Goal: Task Accomplishment & Management: Use online tool/utility

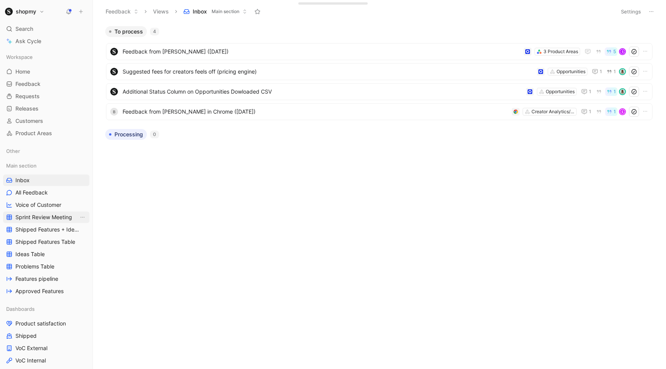
click at [52, 219] on span "Sprint Review Meeting" at bounding box center [43, 217] width 57 height 8
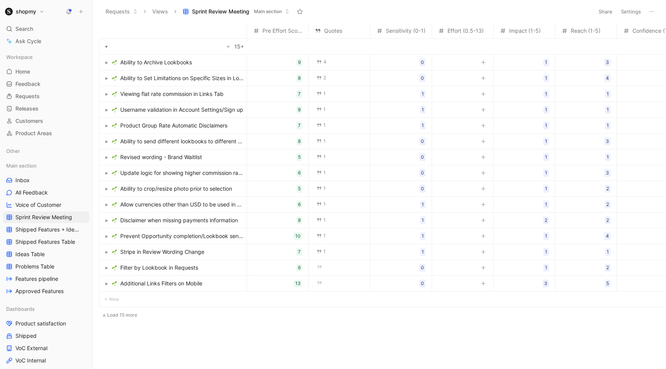
click at [194, 285] on span "Additional Links Filters on Mobile" at bounding box center [161, 283] width 82 height 9
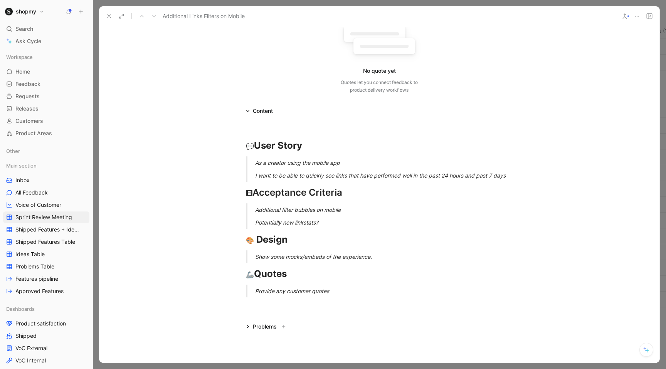
scroll to position [81, 0]
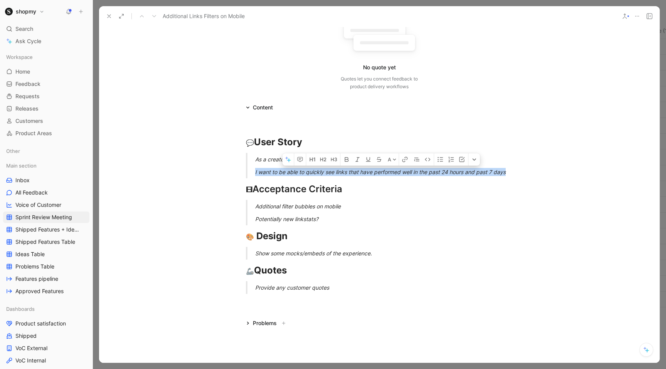
drag, startPoint x: 516, startPoint y: 171, endPoint x: 254, endPoint y: 173, distance: 261.6
click at [254, 173] on blockquote "As a creator using the mobile app I want to be able to quickly see links that h…" at bounding box center [379, 165] width 296 height 25
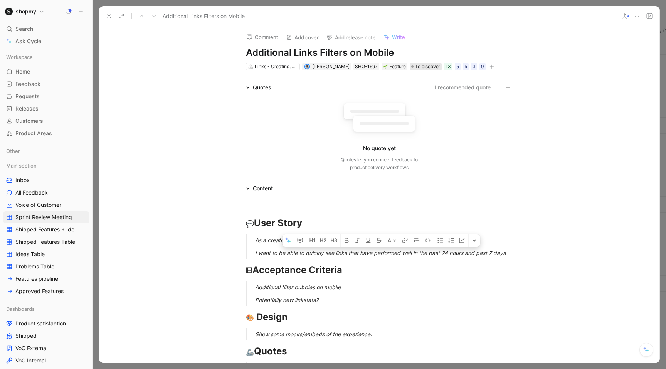
click at [415, 67] on span "To discover" at bounding box center [427, 67] width 25 height 8
drag, startPoint x: 477, startPoint y: 253, endPoint x: 462, endPoint y: 253, distance: 15.8
click at [462, 253] on div "I want to be able to quickly see links that have performed well in the past 24 …" at bounding box center [388, 253] width 267 height 8
click at [475, 255] on div "I want to be able to quickly see links that have performed well in the past 24 …" at bounding box center [388, 253] width 267 height 8
drag, startPoint x: 477, startPoint y: 253, endPoint x: 423, endPoint y: 252, distance: 54.7
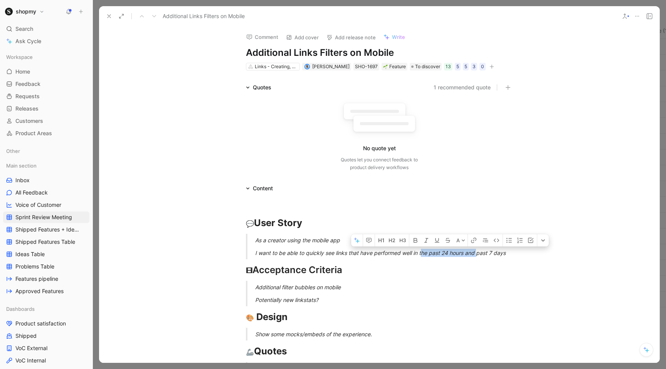
click at [423, 252] on div "I want to be able to quickly see links that have performed well in the past 24 …" at bounding box center [388, 253] width 267 height 8
click at [497, 255] on div "I want to be able to quickly see links that have performed well in the past 24 …" at bounding box center [388, 253] width 267 height 8
drag, startPoint x: 479, startPoint y: 255, endPoint x: 428, endPoint y: 254, distance: 50.9
click at [428, 254] on div "I want to be able to quickly see links that have performed well in the past 24 …" at bounding box center [388, 253] width 267 height 8
click at [461, 251] on div "I want to be able to quickly see links that have performed well in the past 7 d…" at bounding box center [388, 253] width 267 height 8
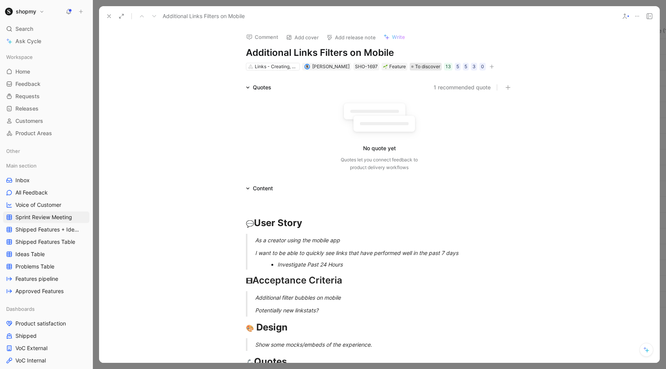
click at [415, 67] on span "To discover" at bounding box center [427, 67] width 25 height 8
click at [443, 252] on div "I want to be able to quickly see links that have performed well in the past 7 d…" at bounding box center [388, 253] width 267 height 8
click at [434, 265] on div "Investigate Past 24 Hours (Make sure timezone dependent)" at bounding box center [392, 264] width 230 height 8
click at [518, 250] on div "I want to be able to quickly see links that have performed well in the past 24 …" at bounding box center [388, 253] width 267 height 8
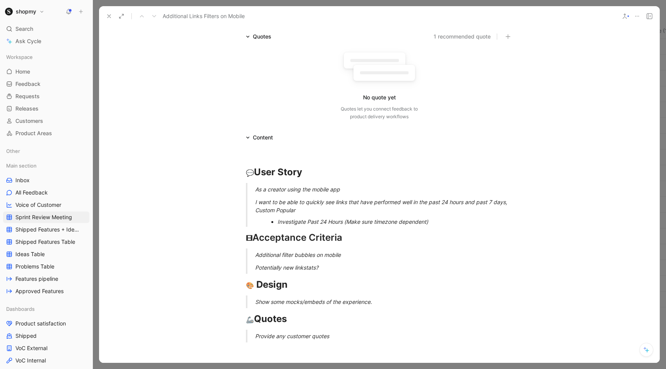
scroll to position [57, 0]
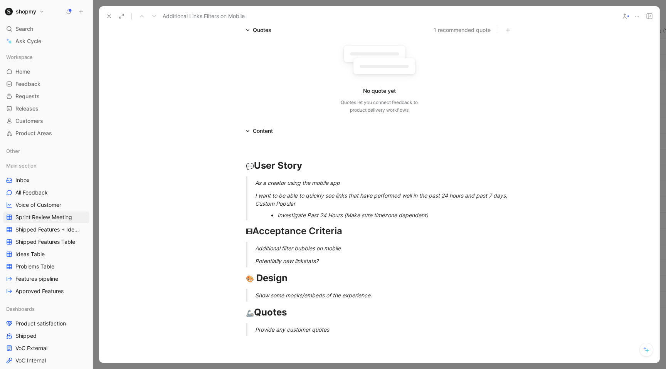
click at [437, 212] on div "Investigate Past 24 Hours (Make sure timezone dependent)" at bounding box center [392, 215] width 230 height 8
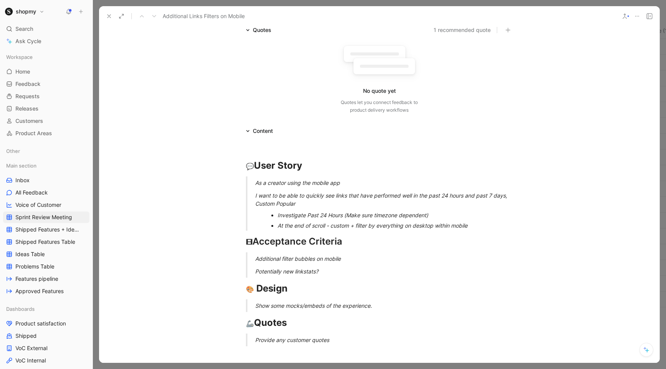
click at [353, 225] on div "At the end of scroll - custom + filter by everything on desktop within mobile" at bounding box center [392, 226] width 230 height 8
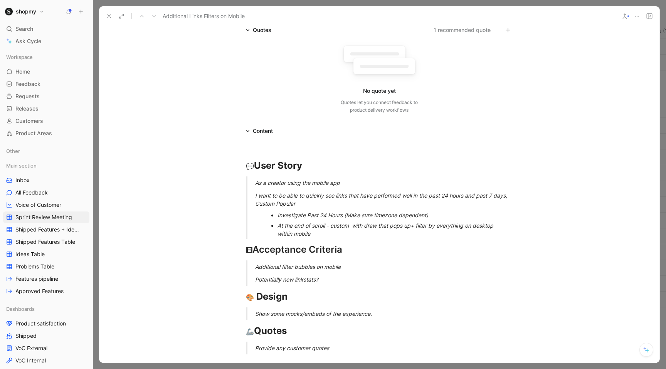
click at [366, 193] on div "I want to be able to quickly see links that have performed well in the past 24 …" at bounding box center [388, 200] width 267 height 16
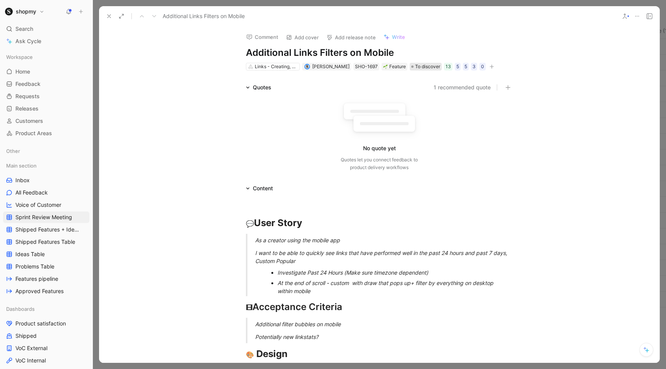
click at [416, 67] on span "To discover" at bounding box center [427, 67] width 25 height 8
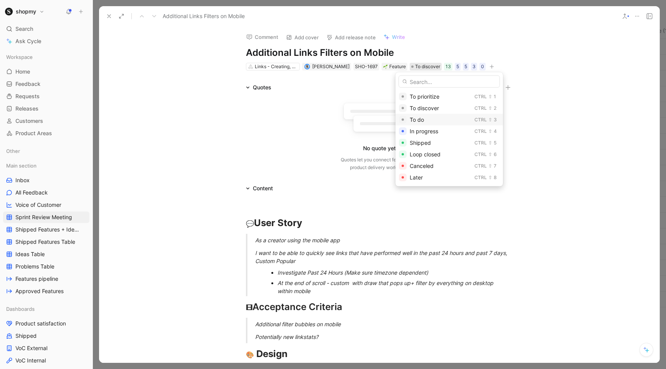
click at [424, 118] on span "To do" at bounding box center [417, 119] width 14 height 7
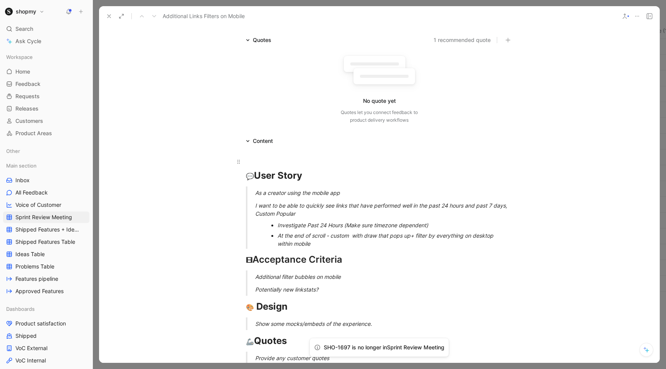
scroll to position [51, 0]
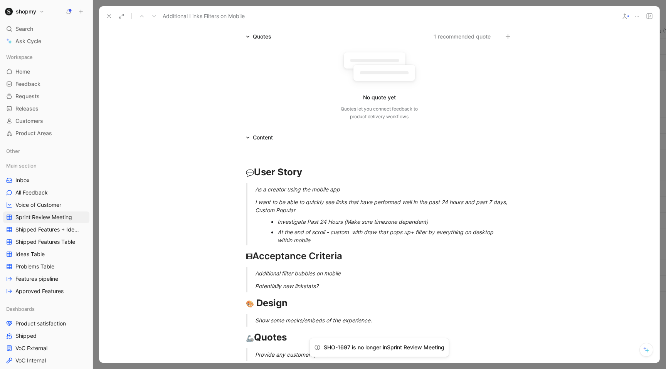
click at [323, 239] on div "At the end of scroll - custom with draw that pops up+ filter by everything on d…" at bounding box center [392, 236] width 230 height 16
click at [308, 211] on div "I want to be able to quickly see links that have performed well in the past 24 …" at bounding box center [388, 206] width 267 height 16
click at [320, 244] on div "At the end of scroll - custom with draw that pops up+ filter by everything on d…" at bounding box center [392, 236] width 230 height 16
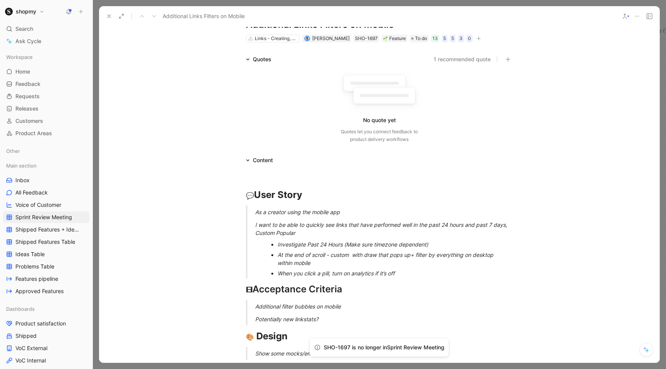
scroll to position [0, 0]
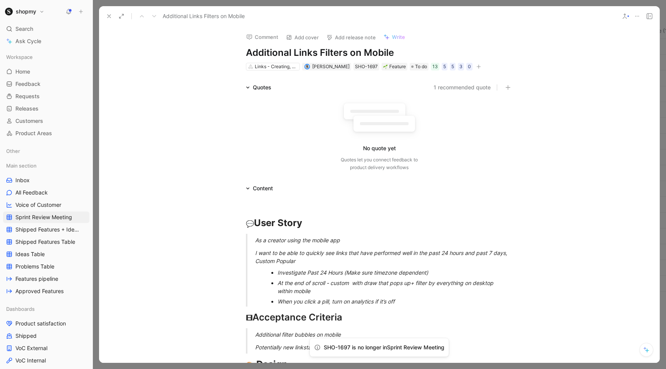
click at [110, 17] on icon at bounding box center [109, 16] width 6 height 6
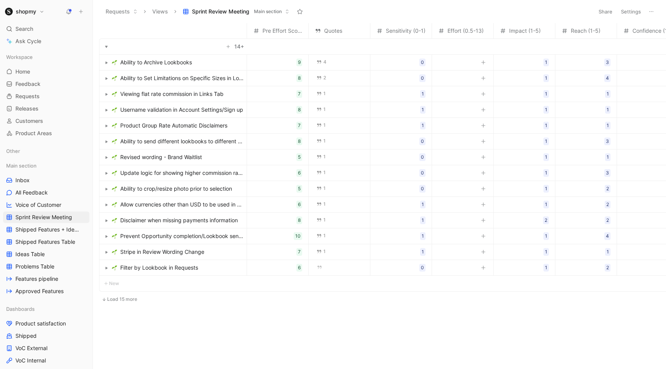
click at [122, 301] on button "Load 15 more" at bounding box center [119, 299] width 41 height 9
click at [43, 283] on link "Features pipeline" at bounding box center [46, 279] width 86 height 12
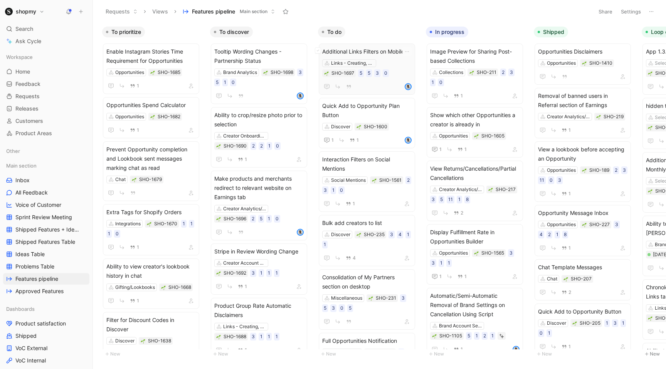
click at [347, 48] on span "Additional Links Filters on Mobile" at bounding box center [366, 51] width 89 height 9
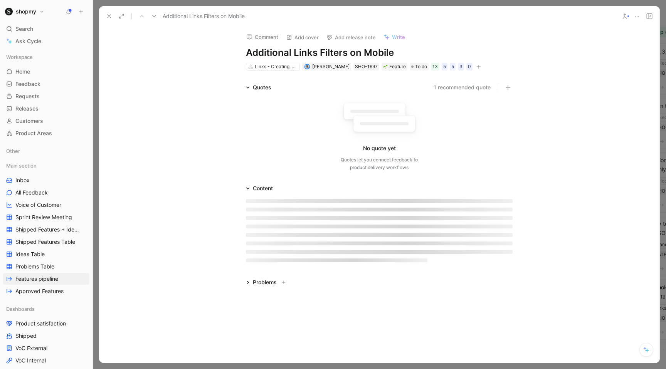
click at [476, 66] on icon "button" at bounding box center [478, 66] width 5 height 5
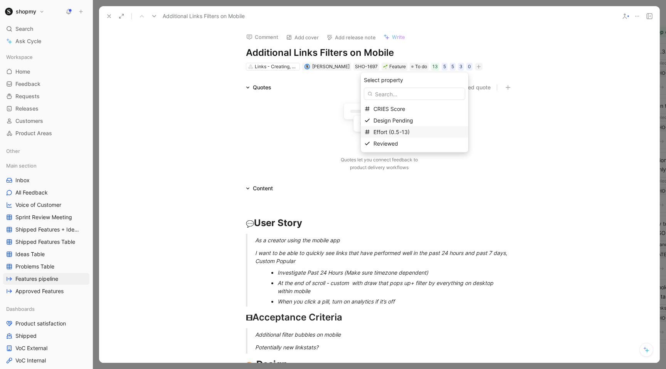
click at [399, 134] on span "Effort (0.5-13)" at bounding box center [391, 132] width 36 height 7
type input "5"
click at [110, 17] on use at bounding box center [109, 16] width 3 height 3
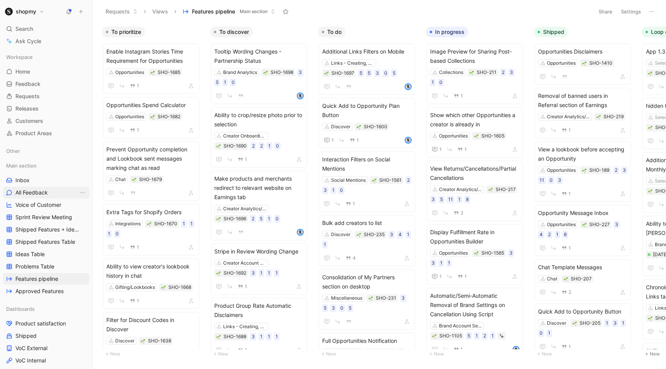
click at [38, 220] on span "Sprint Review Meeting" at bounding box center [43, 217] width 57 height 8
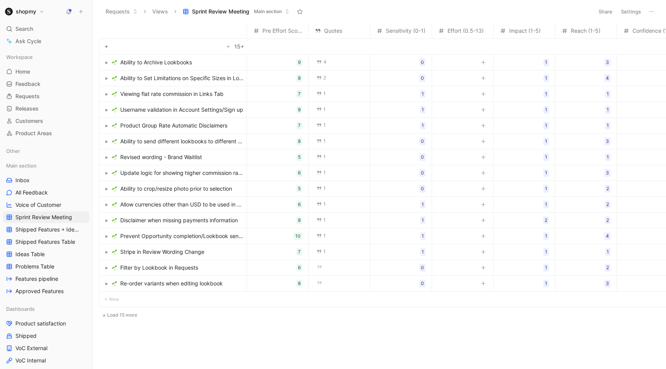
click at [190, 237] on span "Prevent Opportunity completion/Lookbook sending marking chat as read" at bounding box center [181, 236] width 123 height 9
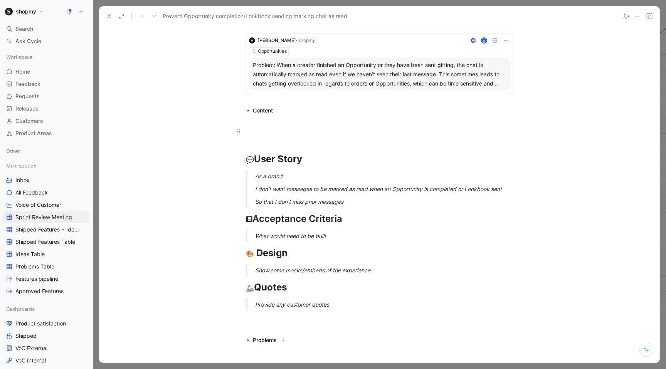
scroll to position [89, 0]
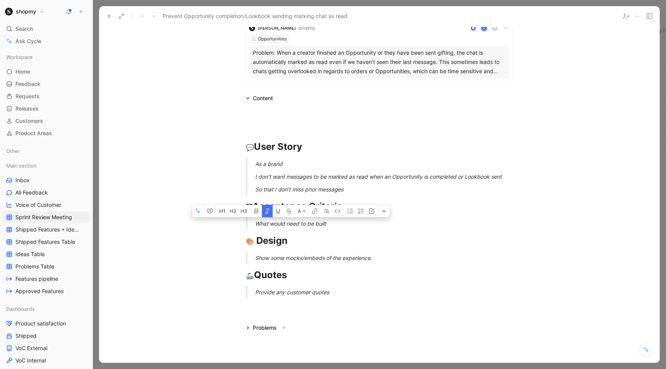
drag, startPoint x: 329, startPoint y: 224, endPoint x: 255, endPoint y: 223, distance: 74.0
click at [255, 223] on div "What would need to be built" at bounding box center [388, 224] width 267 height 8
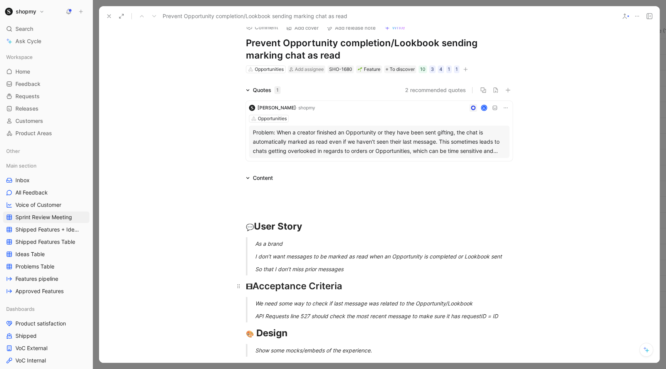
scroll to position [0, 0]
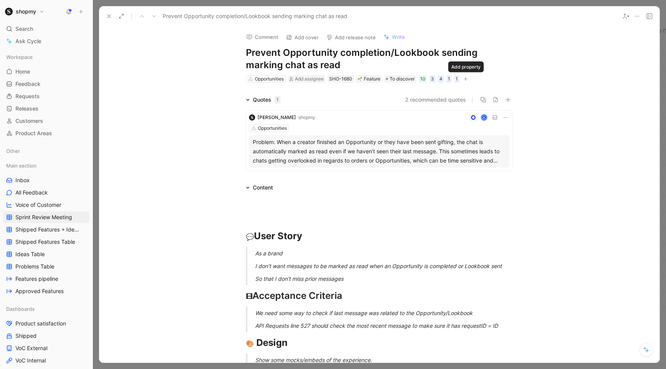
click at [465, 78] on icon "button" at bounding box center [465, 79] width 5 height 5
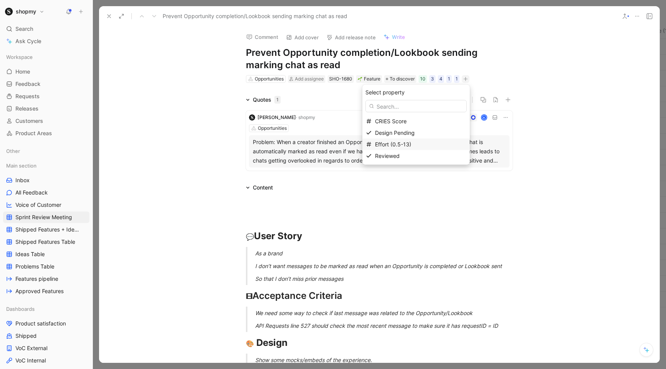
click at [392, 145] on span "Effort (0.5-13)" at bounding box center [393, 144] width 36 height 7
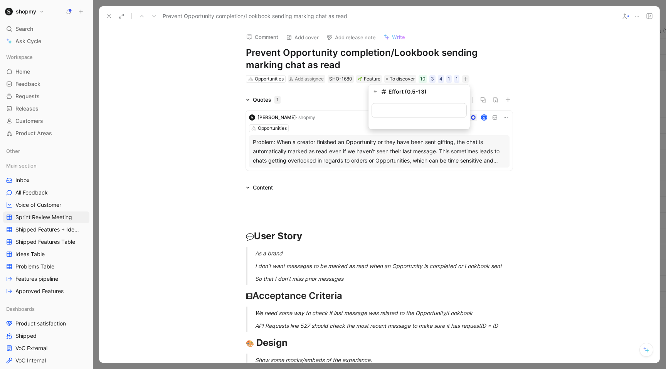
type input "2"
click at [390, 82] on div "To discover" at bounding box center [400, 79] width 29 height 8
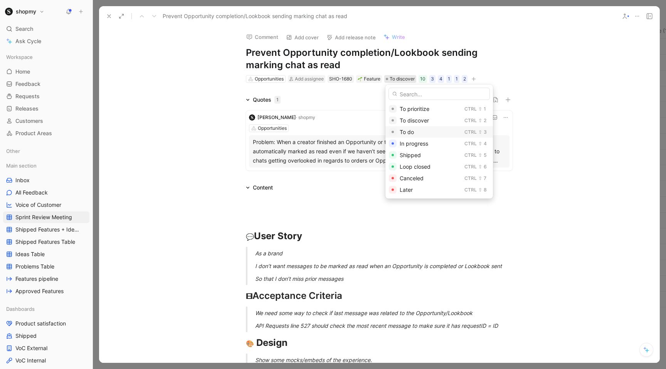
click at [404, 131] on span "To do" at bounding box center [407, 132] width 14 height 7
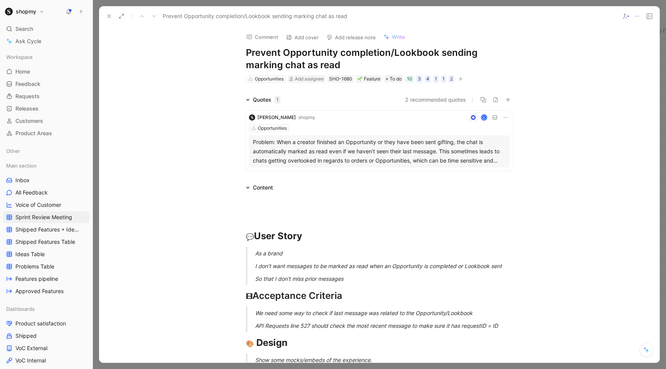
click at [108, 17] on icon at bounding box center [109, 16] width 6 height 6
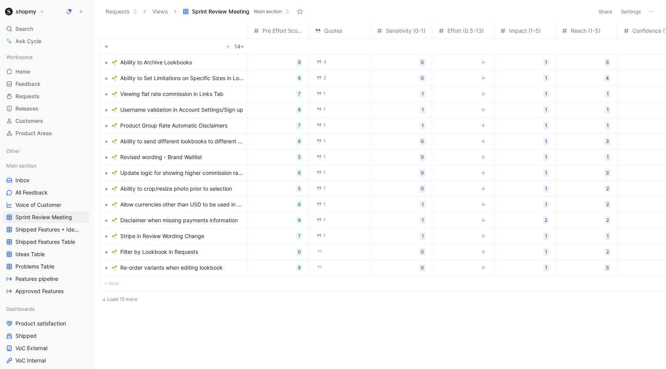
click at [165, 66] on span "Ability to Archive Lookbooks" at bounding box center [156, 62] width 72 height 9
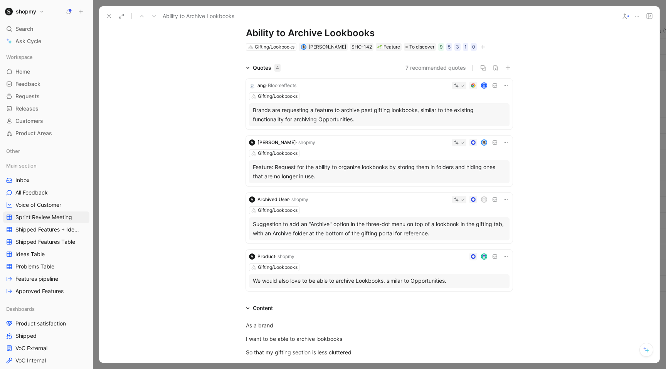
scroll to position [10, 0]
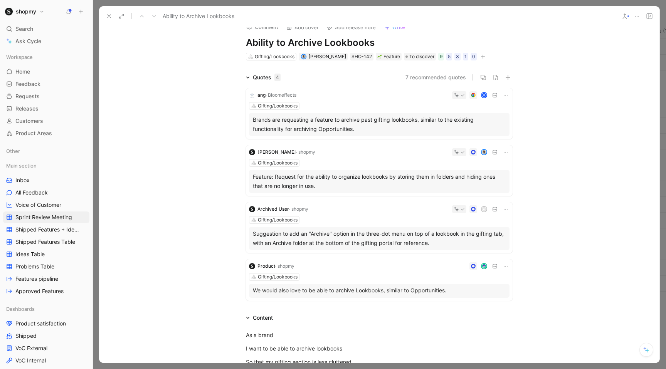
click at [479, 54] on button "button" at bounding box center [483, 57] width 8 height 8
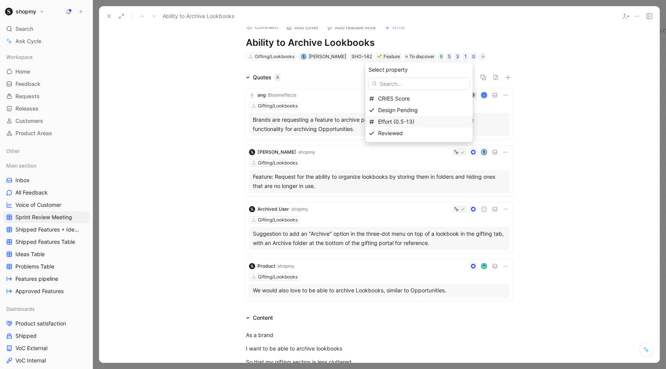
click at [398, 118] on span "Effort (0.5-13)" at bounding box center [396, 121] width 36 height 7
type input "5"
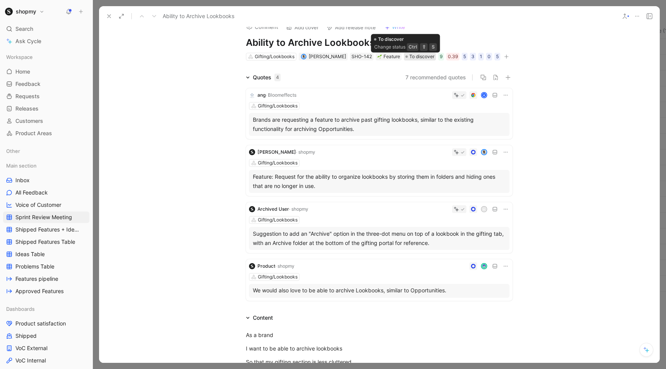
click at [409, 55] on span "To discover" at bounding box center [421, 57] width 25 height 8
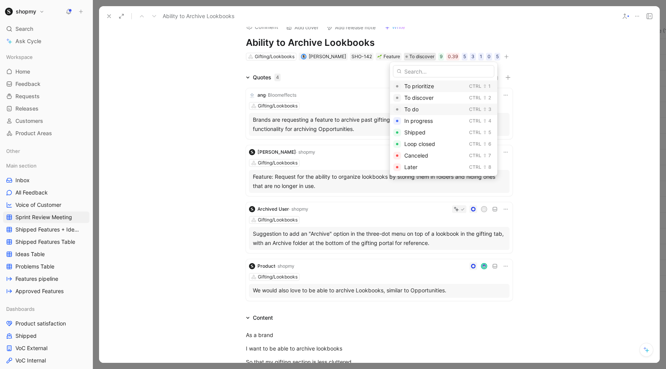
click at [410, 108] on span "To do" at bounding box center [411, 109] width 14 height 7
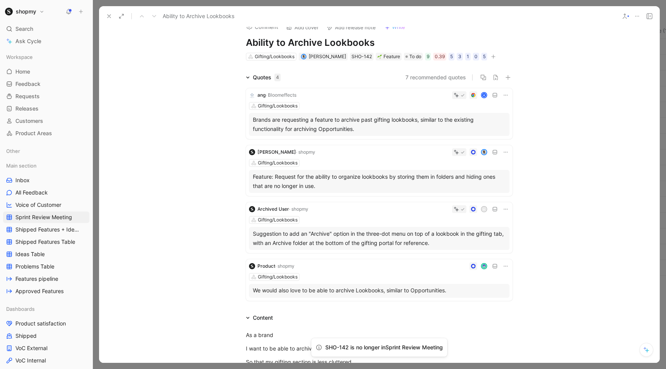
click at [111, 14] on icon at bounding box center [109, 16] width 6 height 6
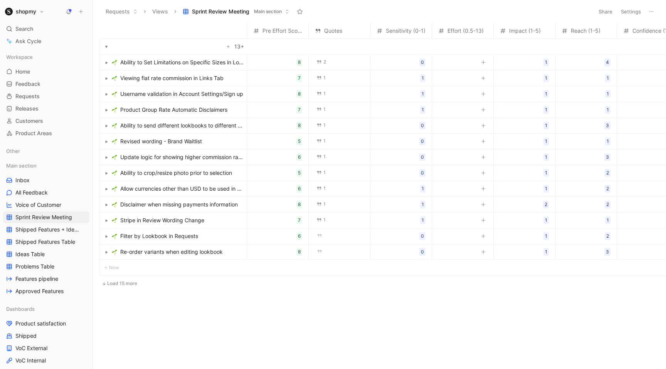
click at [123, 276] on table "Pre Effort Score Quotes Sensitivity (0-1) Effort (0.5-13) Impact (1-5) Reach (1…" at bounding box center [641, 158] width 1085 height 271
click at [120, 280] on button "Load 15 more" at bounding box center [119, 283] width 41 height 9
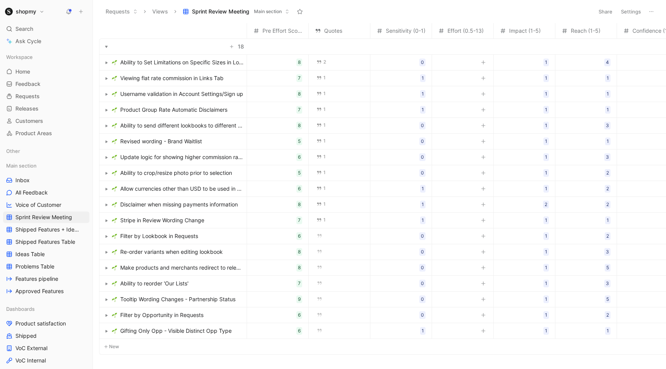
click at [164, 299] on span "Tooltip Wording Changes - Partnership Status" at bounding box center [177, 299] width 115 height 9
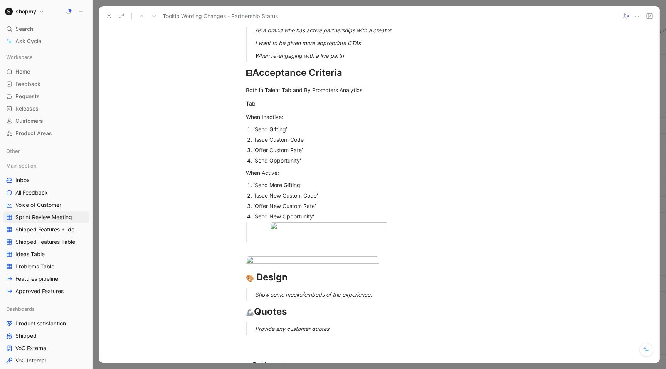
scroll to position [223, 0]
drag, startPoint x: 268, startPoint y: 140, endPoint x: 255, endPoint y: 139, distance: 13.2
click at [255, 139] on div "‘Issue Custom Code’" at bounding box center [383, 140] width 259 height 8
click at [279, 196] on div "‘Issue New Custom Code’" at bounding box center [383, 196] width 259 height 8
drag, startPoint x: 279, startPoint y: 195, endPoint x: 254, endPoint y: 195, distance: 24.7
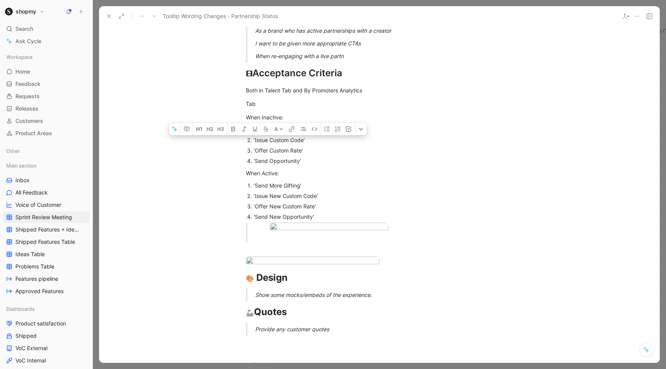
click at [254, 195] on div "‘Issue New Custom Code’" at bounding box center [383, 196] width 259 height 8
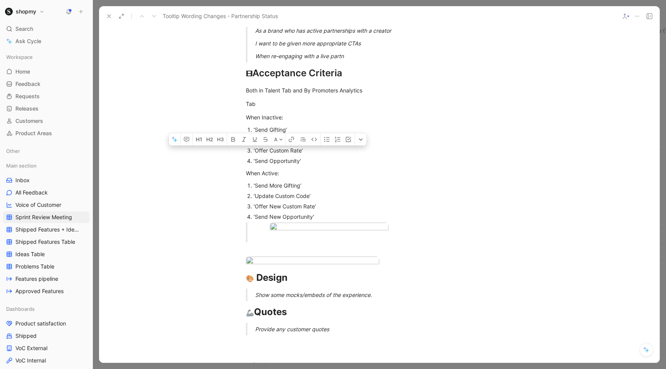
drag, startPoint x: 280, startPoint y: 207, endPoint x: 255, endPoint y: 207, distance: 24.7
click at [255, 207] on div "‘Offer New Custom Rate’" at bounding box center [383, 206] width 259 height 8
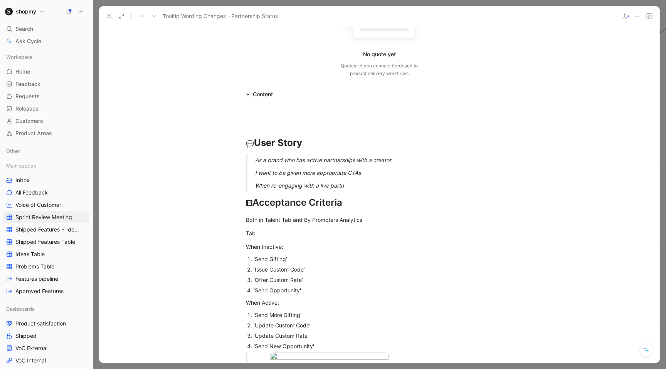
scroll to position [0, 0]
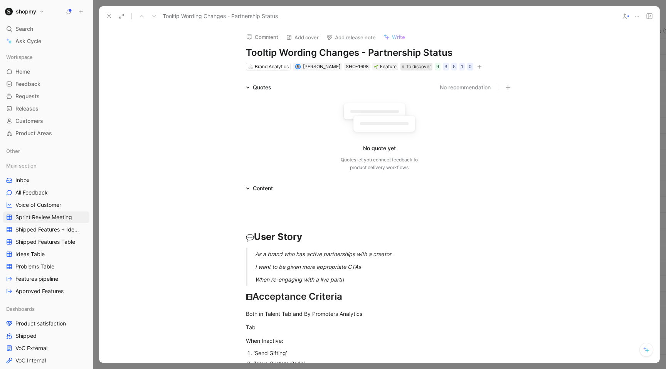
click at [406, 64] on span "To discover" at bounding box center [418, 67] width 25 height 8
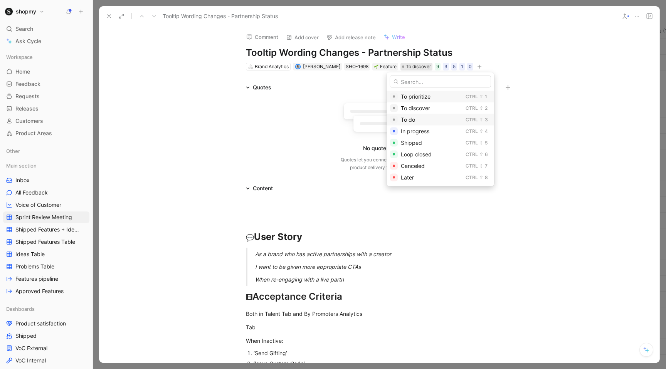
click at [406, 121] on span "To do" at bounding box center [408, 119] width 14 height 7
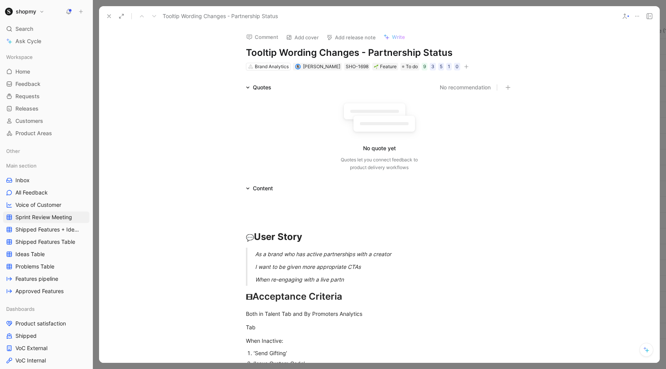
click at [464, 64] on icon "button" at bounding box center [466, 66] width 5 height 5
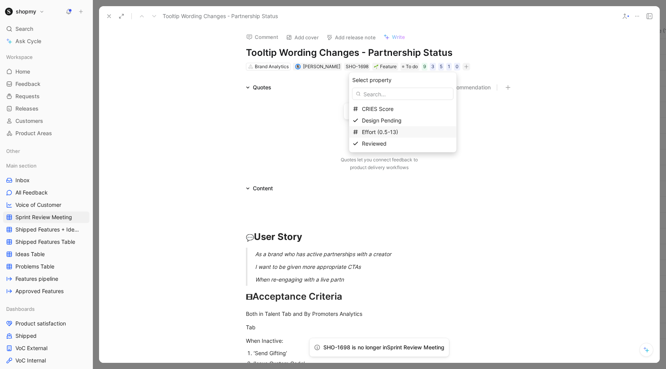
click at [387, 130] on span "Effort (0.5-13)" at bounding box center [380, 132] width 36 height 7
type input "1"
click at [111, 15] on icon at bounding box center [109, 16] width 6 height 6
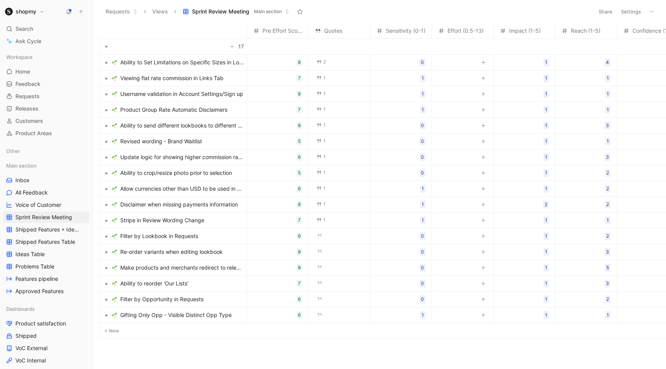
click at [194, 109] on span "Product Group Rate Automatic Disclaimers" at bounding box center [173, 109] width 107 height 9
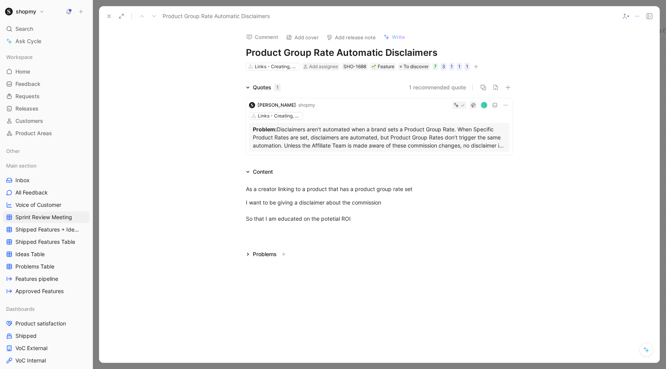
click at [483, 145] on p "Problem: Disclaimers aren’t automated when a brand sets a Product Group Rate. W…" at bounding box center [379, 137] width 253 height 24
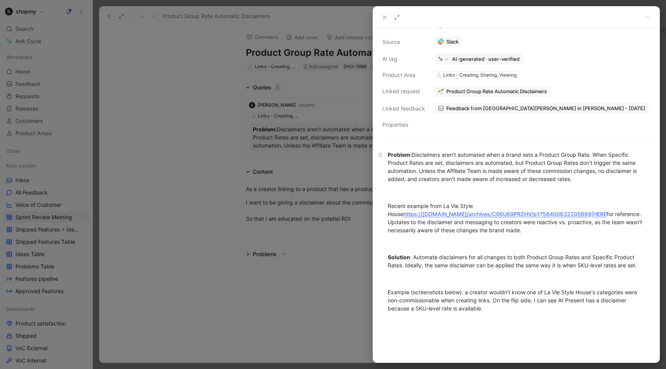
scroll to position [67, 0]
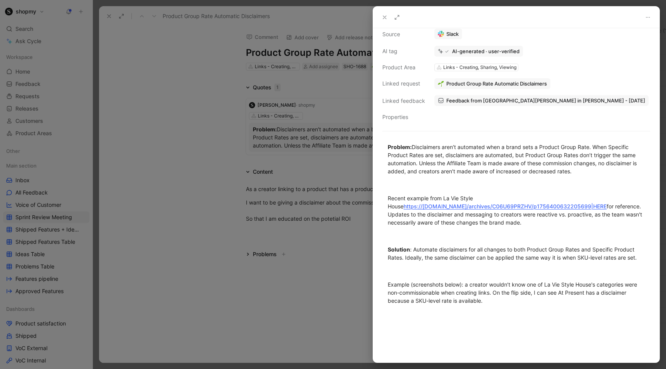
click at [297, 282] on div at bounding box center [333, 184] width 666 height 369
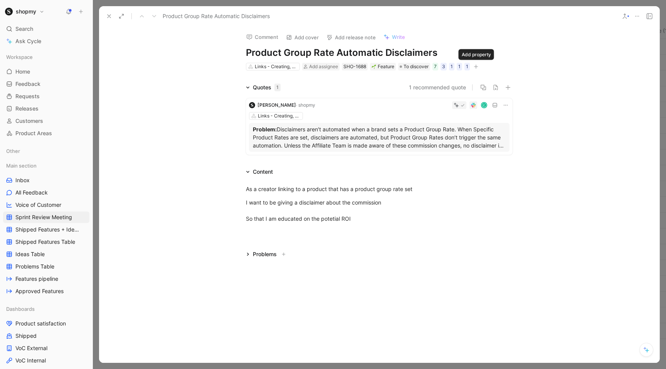
click at [477, 65] on icon "button" at bounding box center [476, 66] width 5 height 5
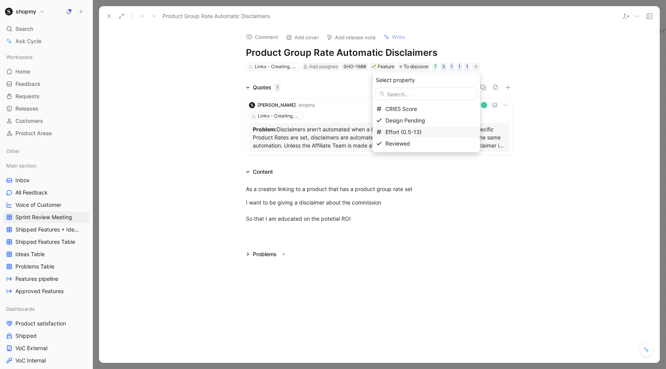
click at [416, 134] on span "Effort (0.5-13)" at bounding box center [403, 132] width 36 height 7
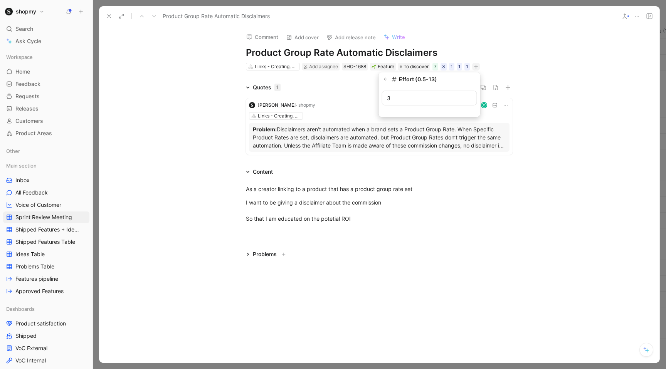
type input "3"
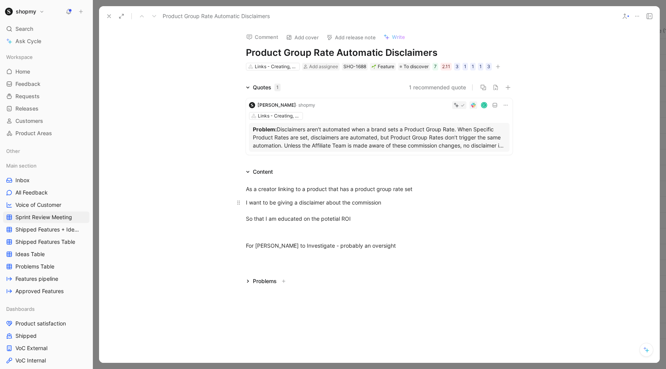
click at [401, 200] on div "I want to be giving a disclaimer about the commission So that I am educated on …" at bounding box center [379, 210] width 267 height 24
click at [416, 67] on span "To discover" at bounding box center [415, 67] width 25 height 8
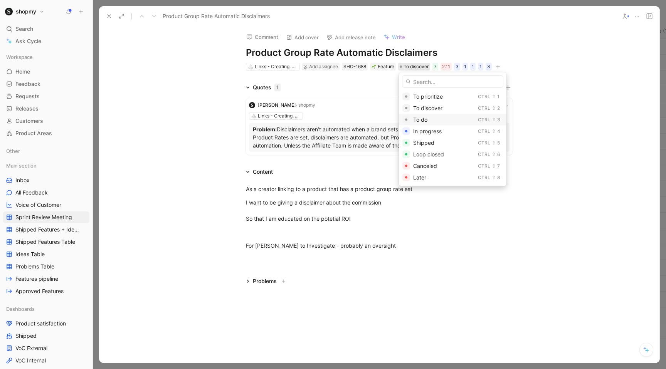
click at [422, 117] on span "To do" at bounding box center [420, 119] width 14 height 7
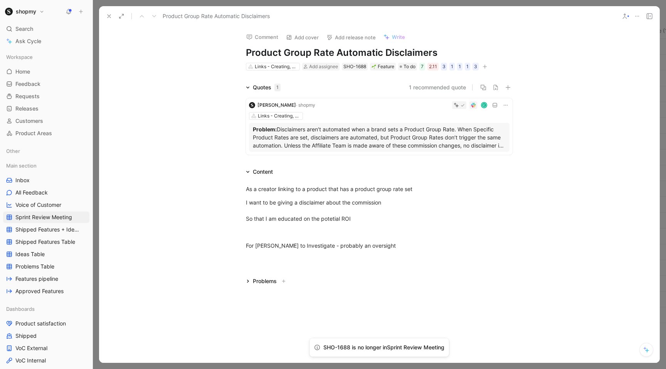
click at [109, 16] on use at bounding box center [109, 16] width 3 height 3
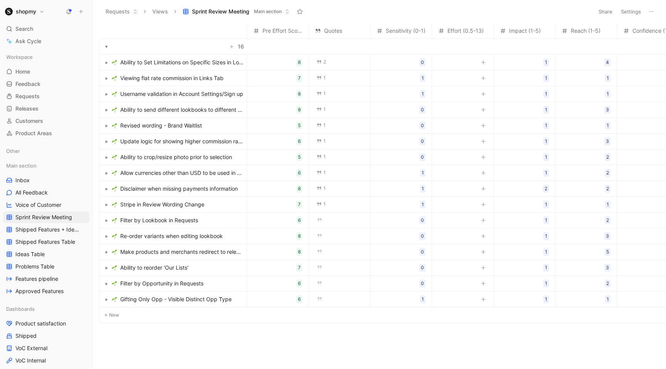
click at [178, 156] on span "Ability to crop/resize photo prior to selection" at bounding box center [176, 157] width 112 height 9
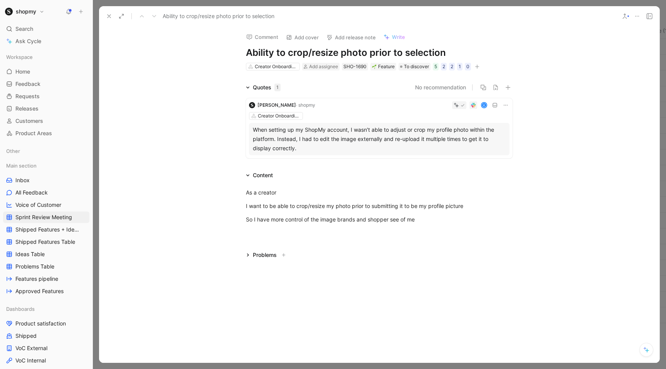
click at [260, 232] on div at bounding box center [379, 236] width 560 height 9
click at [247, 246] on div "Add cropping to upload image component that we can use everywhere" at bounding box center [379, 246] width 267 height 8
click at [457, 244] on div "Note: Add cropping to upload image component that we can use everywhere" at bounding box center [379, 246] width 267 height 8
click at [478, 66] on icon "button" at bounding box center [477, 66] width 5 height 5
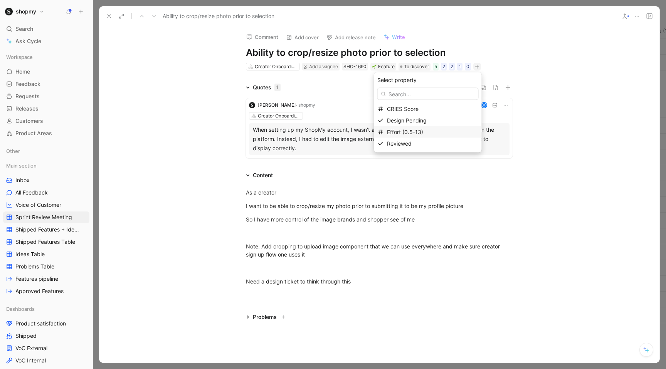
click at [433, 132] on div "Effort (0.5-13)" at bounding box center [432, 132] width 91 height 9
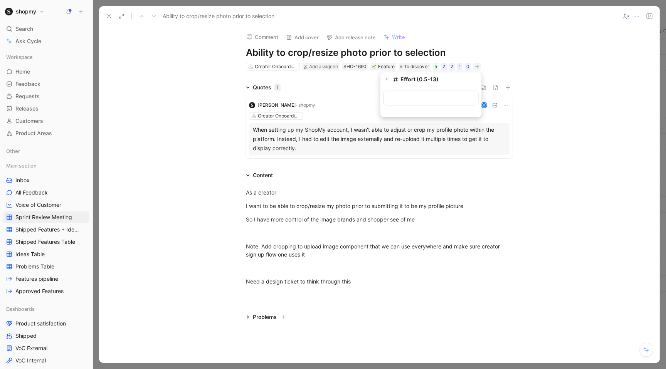
type input "8"
click at [361, 278] on div "Need a design ticket to think through this" at bounding box center [379, 281] width 267 height 8
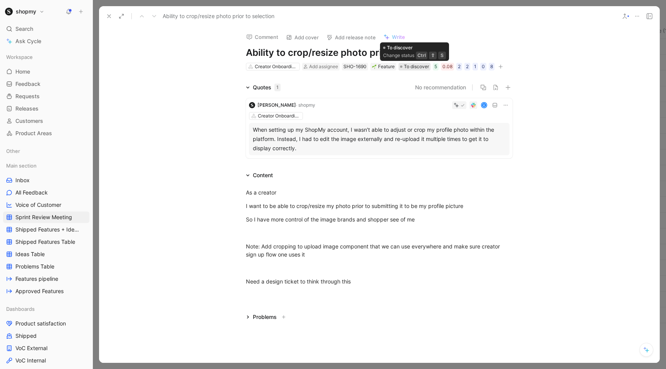
click at [413, 69] on span "To discover" at bounding box center [416, 67] width 25 height 8
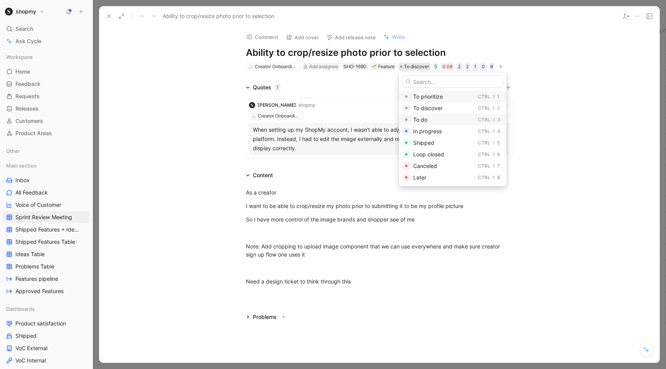
click at [427, 123] on div "To do" at bounding box center [444, 119] width 62 height 9
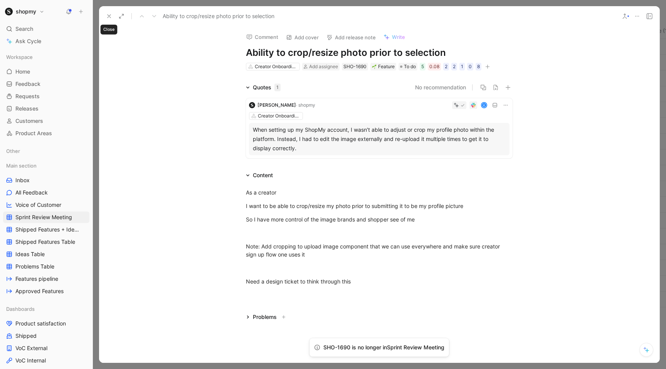
click at [111, 15] on icon at bounding box center [109, 16] width 6 height 6
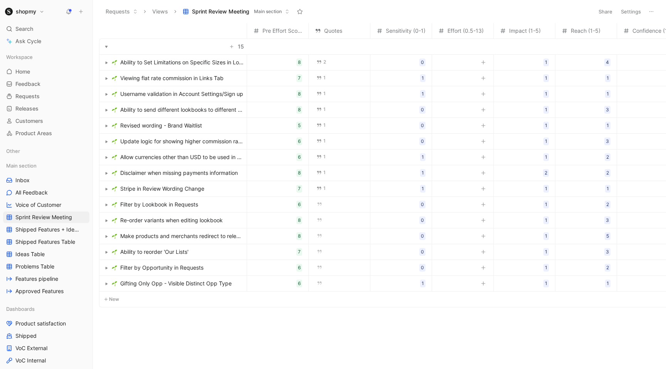
click at [166, 254] on span "Ability to reorder 'Our Lists'" at bounding box center [154, 251] width 68 height 9
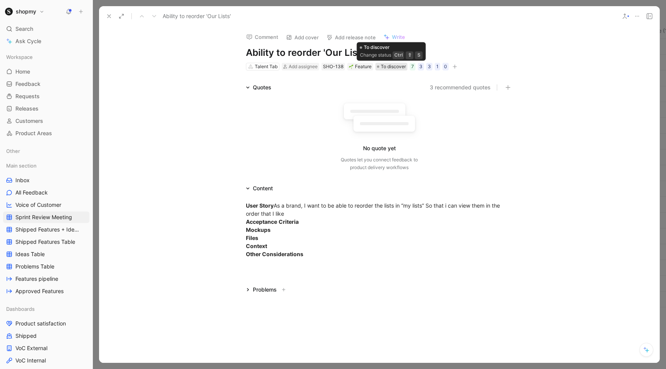
click at [388, 68] on span "To discover" at bounding box center [393, 67] width 25 height 8
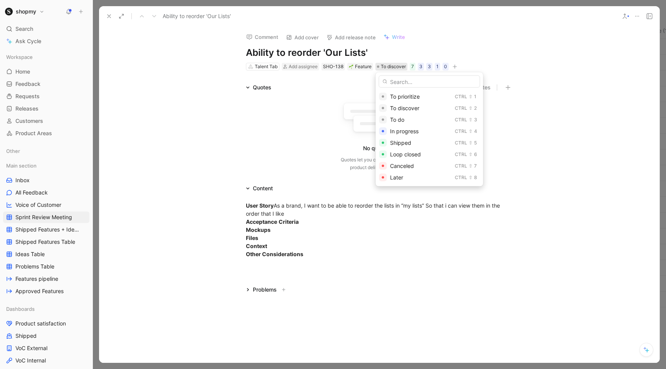
drag, startPoint x: 394, startPoint y: 118, endPoint x: 329, endPoint y: 120, distance: 64.8
click at [330, 120] on body "shopmy Search ⌘ K Ask Cycle Workspace Home G then H Feedback G then F Requests …" at bounding box center [333, 184] width 666 height 369
drag, startPoint x: 405, startPoint y: 174, endPoint x: 397, endPoint y: 188, distance: 16.8
click at [397, 188] on body "shopmy Search ⌘ K Ask Cycle Workspace Home G then H Feedback G then F Requests …" at bounding box center [333, 184] width 666 height 369
click at [403, 176] on div "Later" at bounding box center [421, 177] width 62 height 9
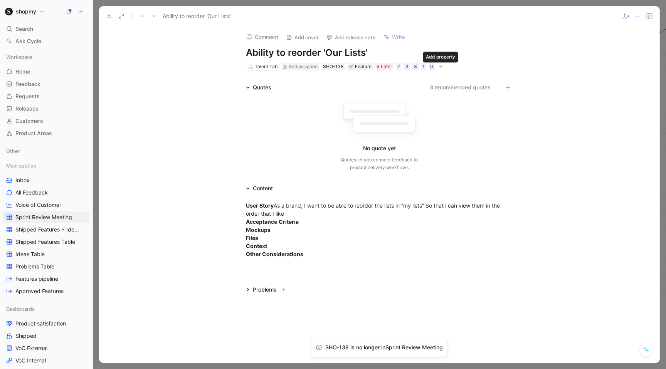
click at [439, 68] on icon "button" at bounding box center [441, 66] width 5 height 5
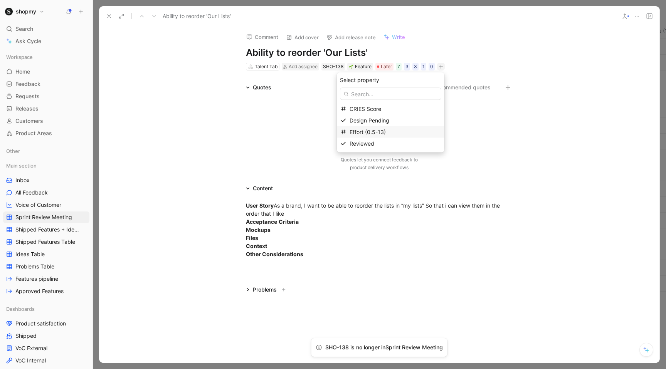
click at [377, 133] on span "Effort (0.5-13)" at bounding box center [367, 132] width 36 height 7
type input "5"
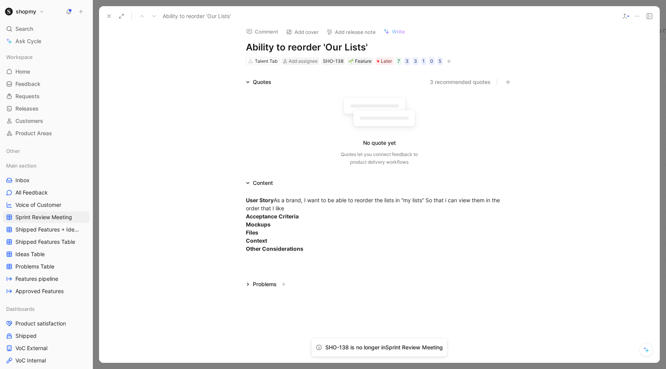
click at [281, 259] on div "User Story As a brand, I want to be able to reorder the lists in “my lists” So …" at bounding box center [379, 225] width 560 height 74
click at [332, 244] on div "User Story As a brand, I want to be able to reorder the lists in “my lists” So …" at bounding box center [379, 224] width 267 height 57
click at [325, 246] on div "User Story As a brand, I want to be able to reorder the lists in “my lists” So …" at bounding box center [379, 224] width 267 height 57
click at [254, 274] on strong "Could" at bounding box center [254, 275] width 16 height 7
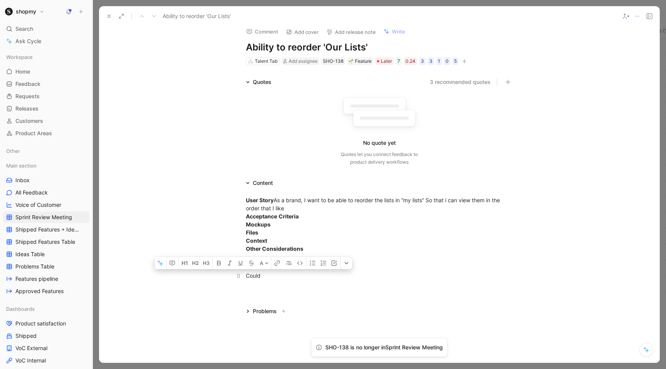
click at [248, 276] on div "Could" at bounding box center [379, 276] width 267 height 8
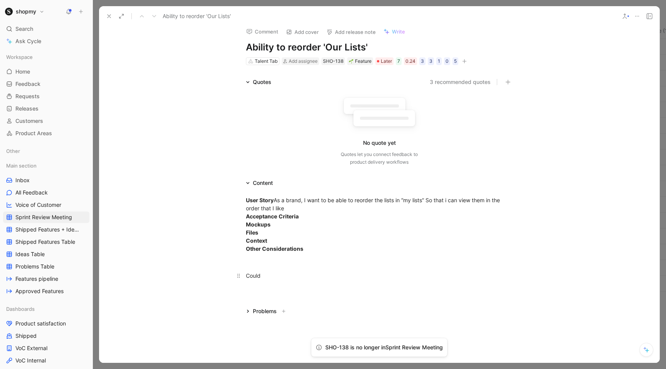
click at [246, 276] on div "Could" at bounding box center [379, 276] width 267 height 8
click at [274, 275] on div "NB: Could" at bounding box center [379, 276] width 267 height 8
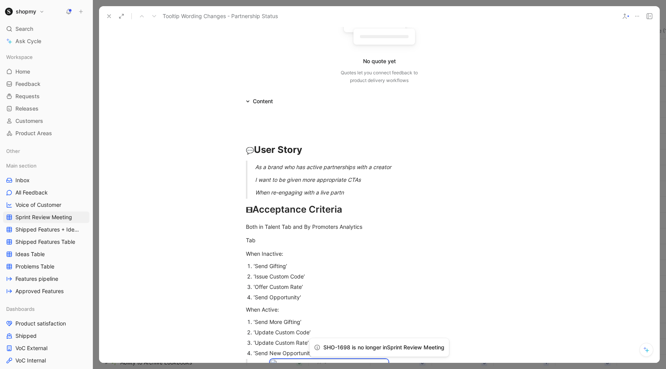
scroll to position [38, 0]
